Goal: Navigation & Orientation: Go to known website

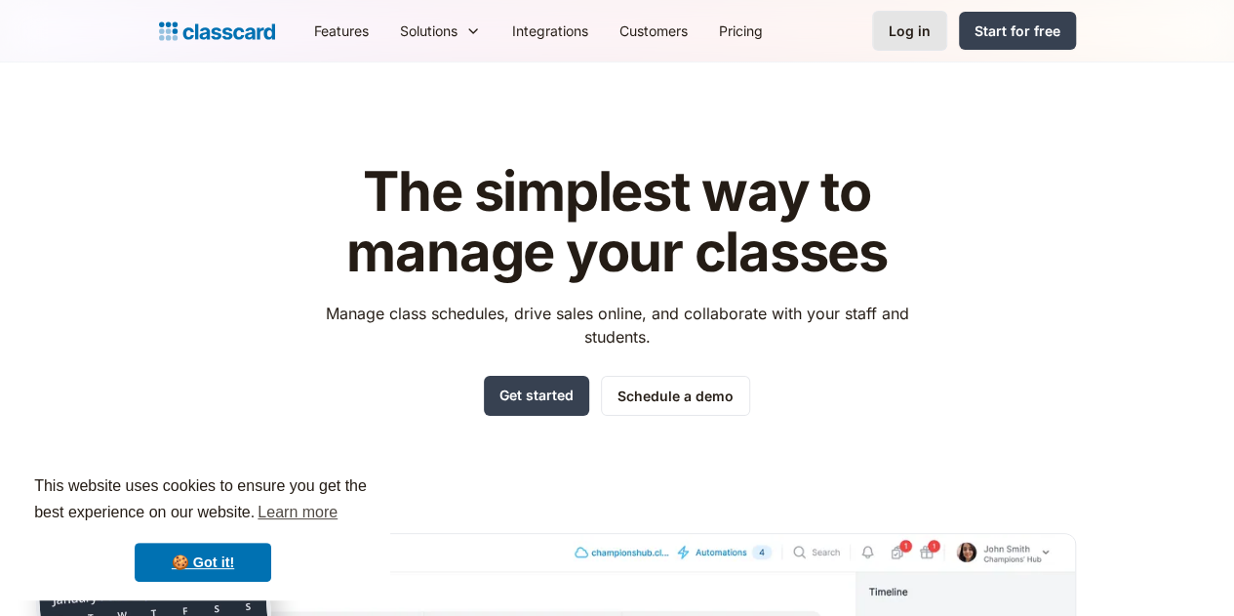
click at [931, 29] on div "Log in" at bounding box center [910, 30] width 42 height 20
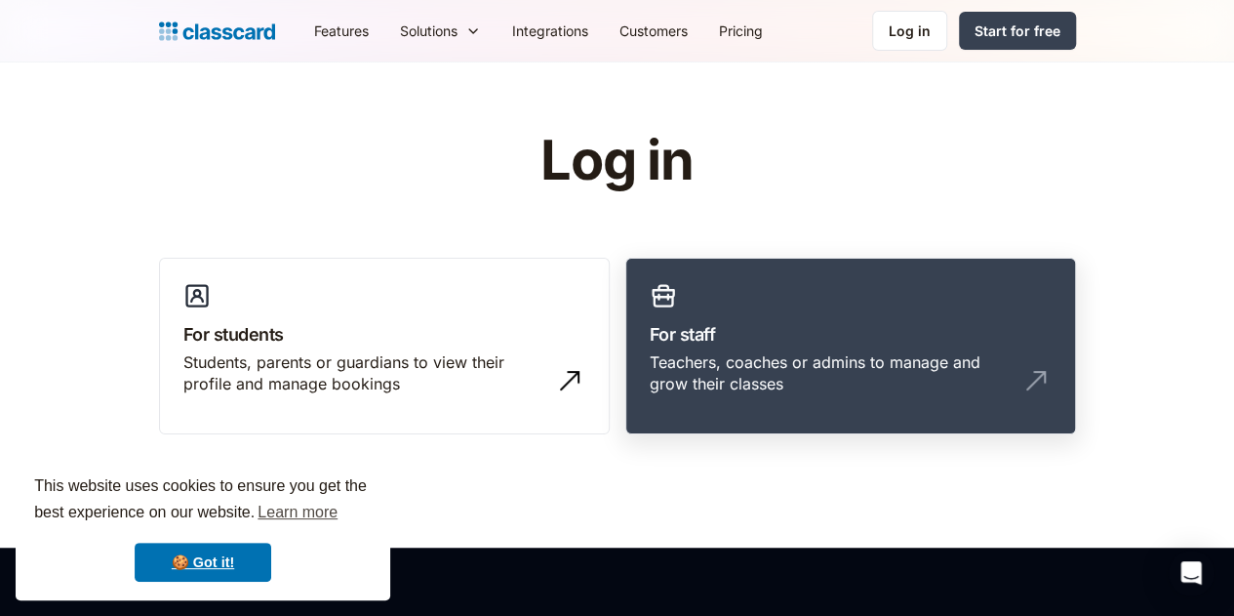
click at [779, 309] on link "For staff Teachers, coaches or admins to manage and grow their classes" at bounding box center [850, 347] width 451 height 178
